Goal: Find contact information: Find contact information

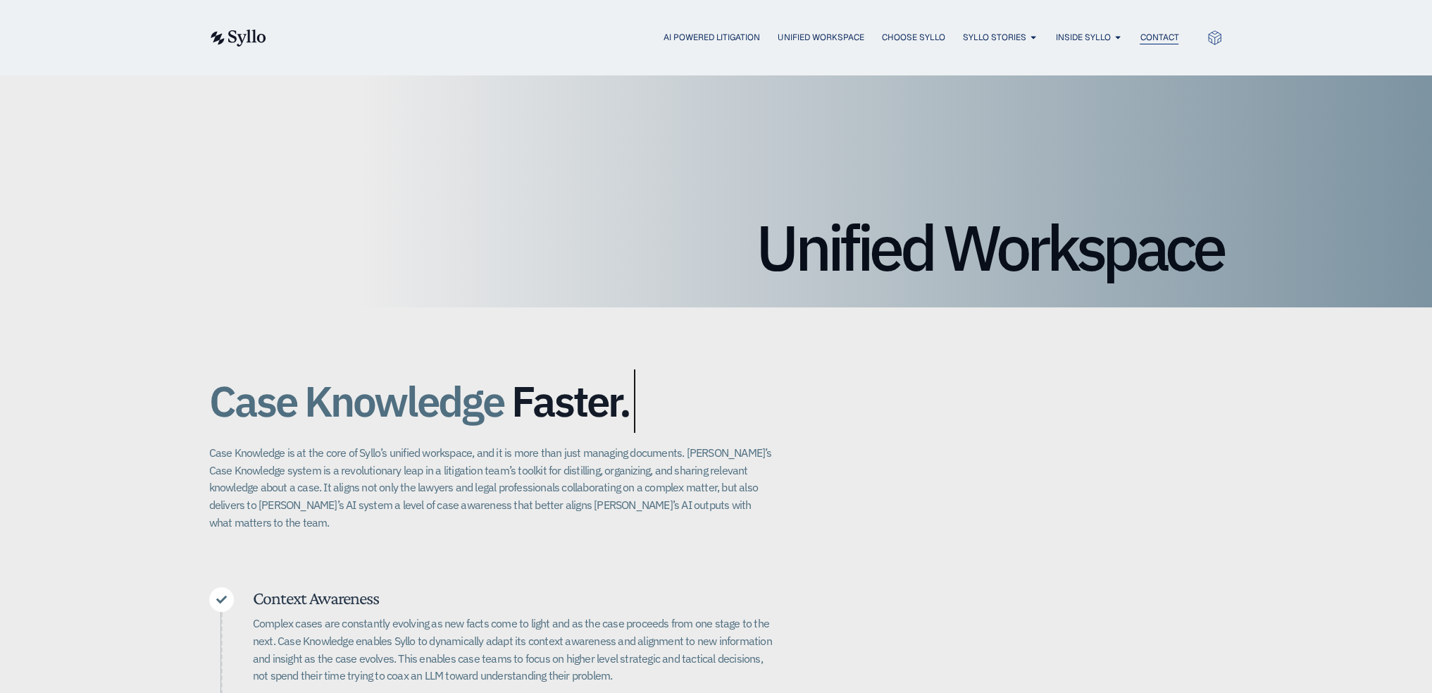
click at [805, 35] on span "Contact" at bounding box center [1159, 37] width 39 height 13
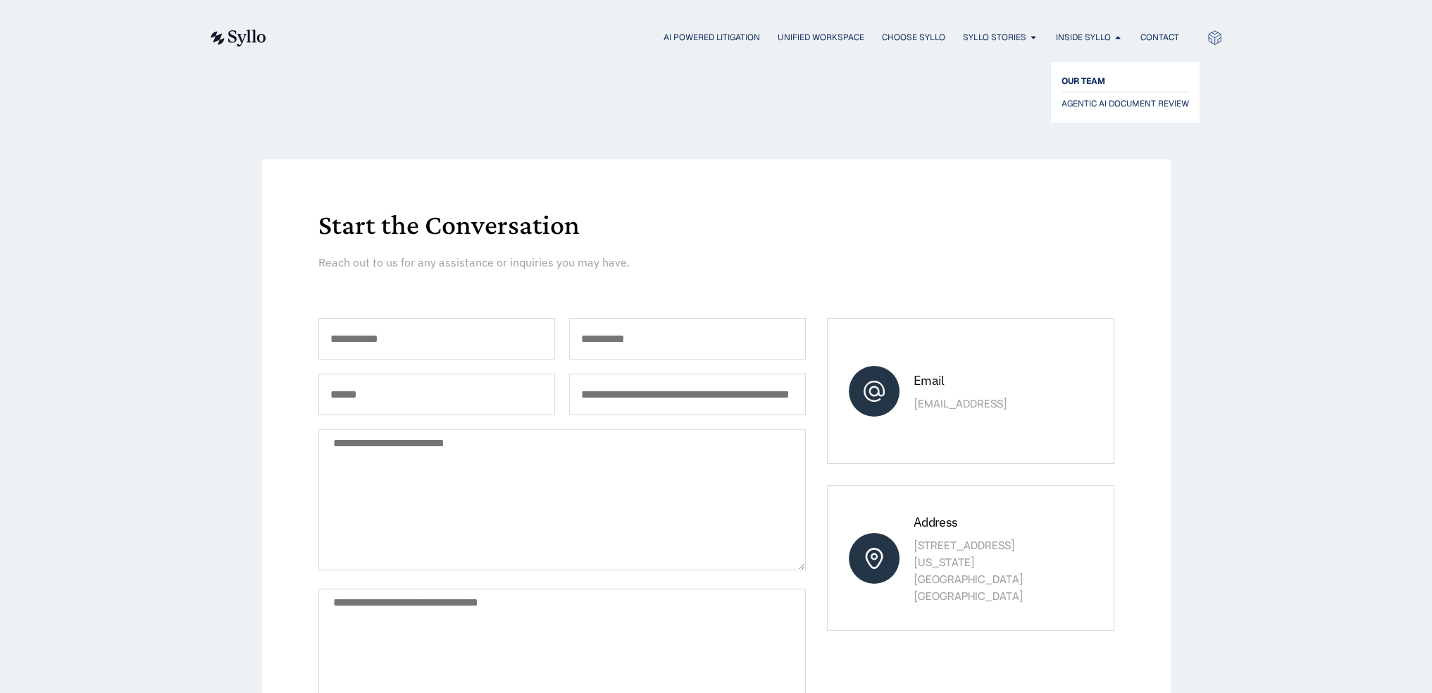
click at [1079, 80] on span "OUR TEAM" at bounding box center [1084, 81] width 44 height 17
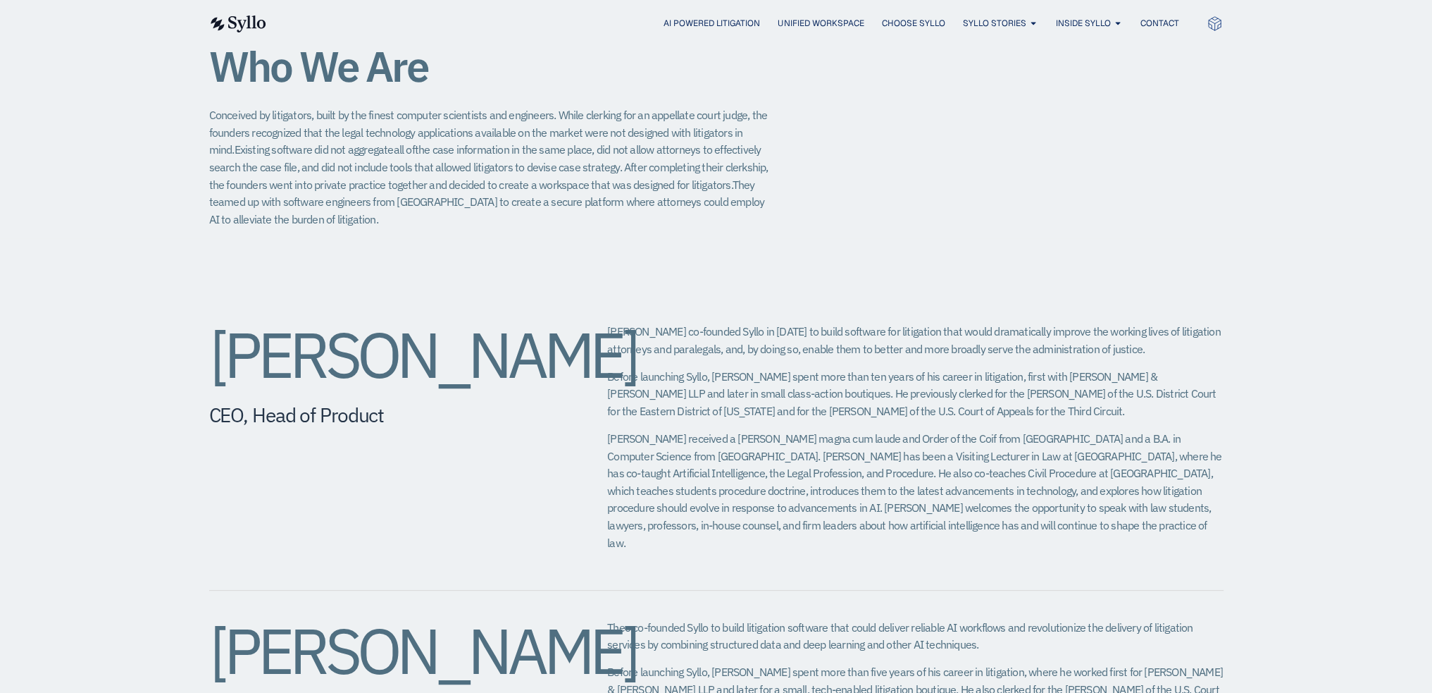
scroll to position [338, 0]
